Goal: Check status: Check status

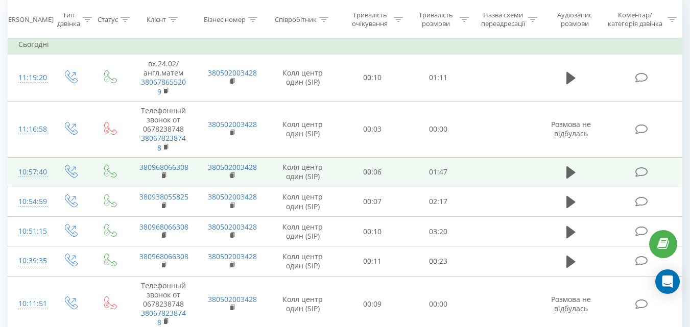
scroll to position [459, 0]
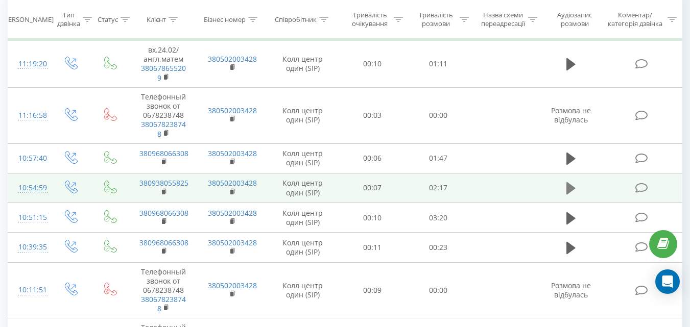
click at [566, 189] on button at bounding box center [570, 188] width 15 height 15
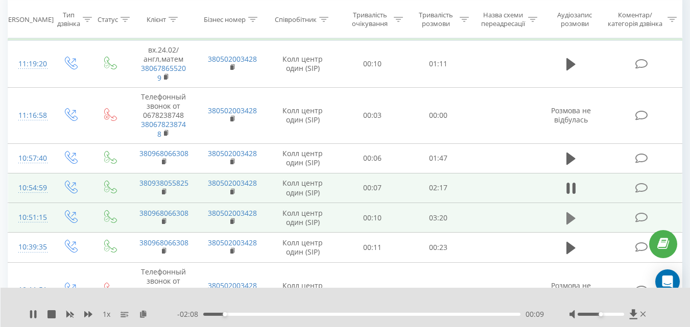
click at [572, 223] on icon at bounding box center [570, 218] width 9 height 14
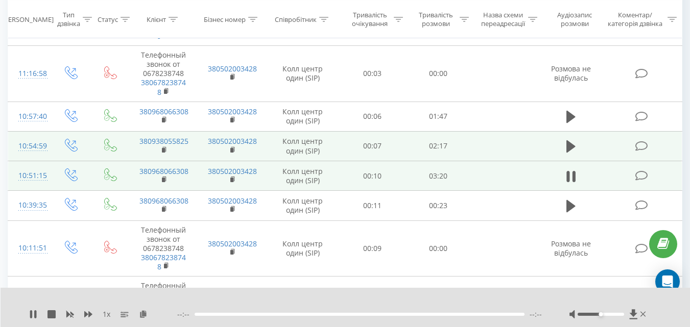
scroll to position [510, 0]
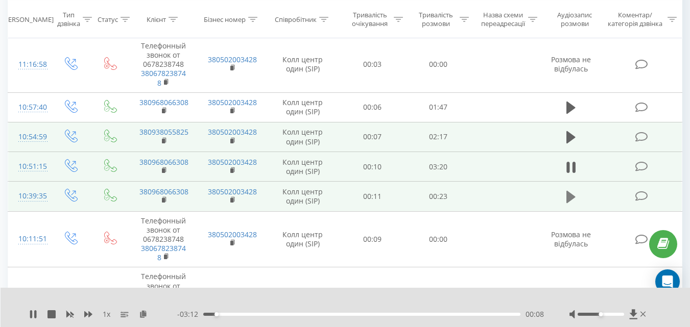
click at [568, 196] on icon at bounding box center [570, 197] width 9 height 12
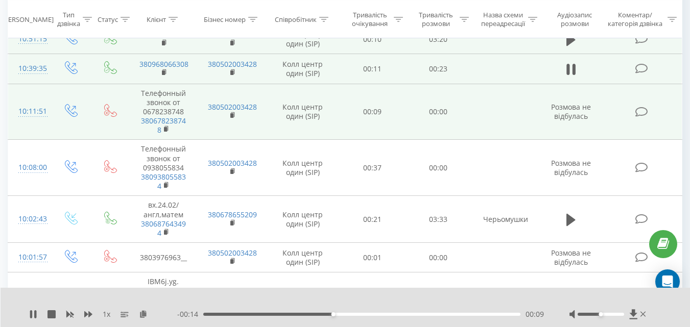
scroll to position [664, 0]
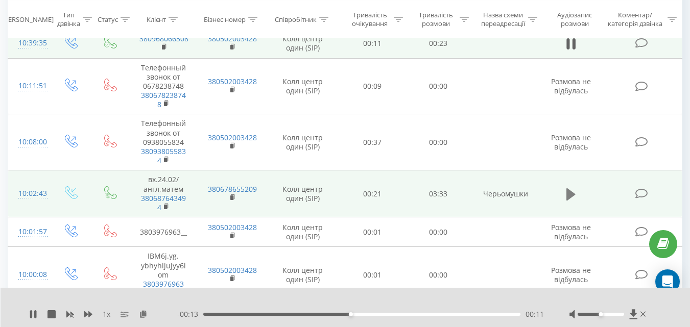
click at [569, 193] on icon at bounding box center [570, 194] width 9 height 12
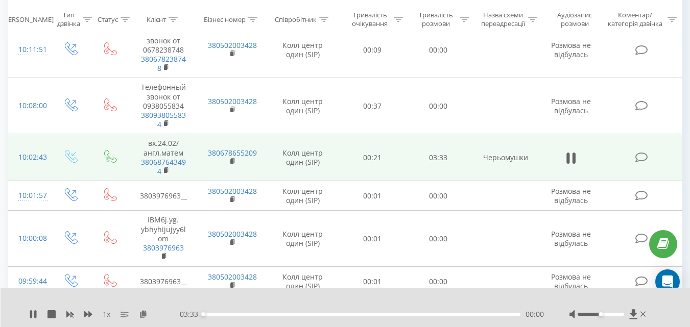
scroll to position [715, 0]
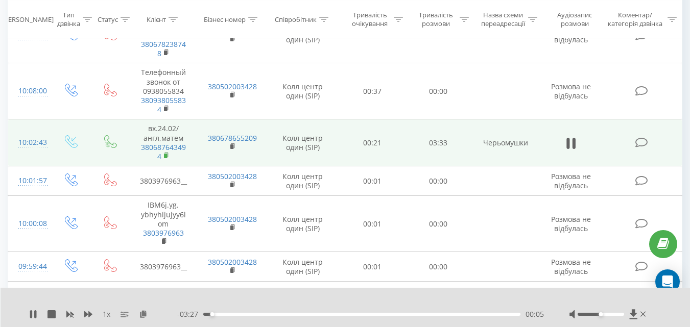
click at [165, 156] on rect at bounding box center [165, 156] width 3 height 5
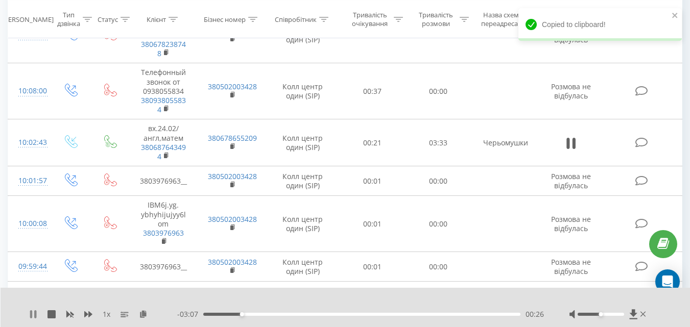
click at [35, 316] on icon at bounding box center [35, 314] width 2 height 8
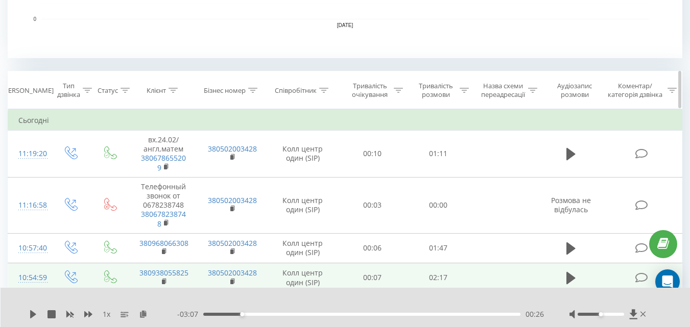
scroll to position [306, 0]
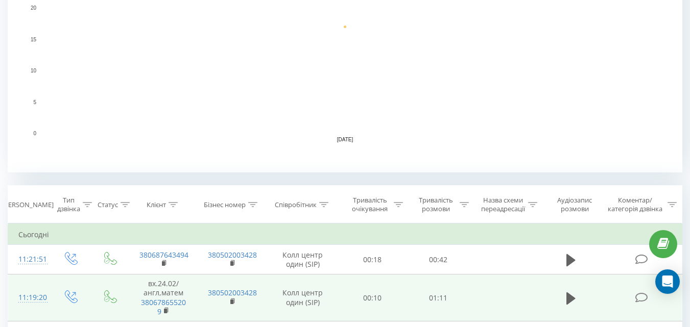
scroll to position [306, 0]
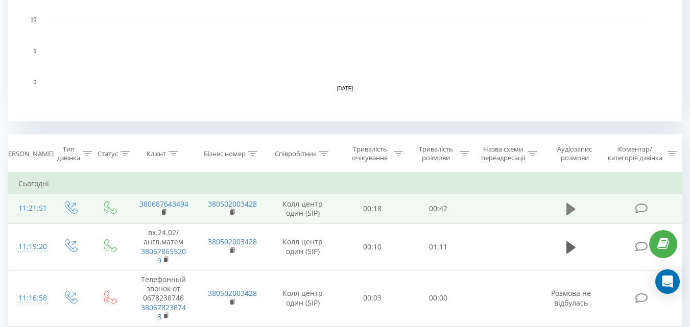
click at [576, 209] on button at bounding box center [570, 209] width 15 height 15
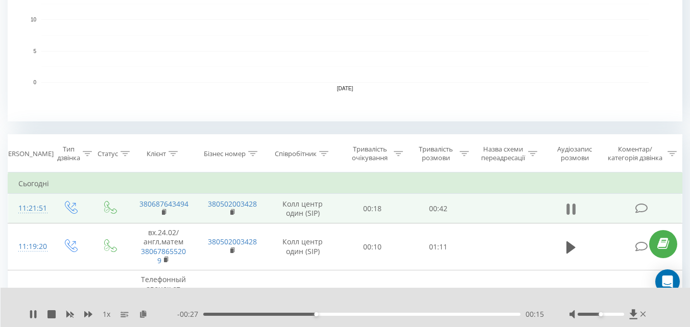
click at [572, 211] on icon at bounding box center [570, 209] width 9 height 14
